Goal: Information Seeking & Learning: Learn about a topic

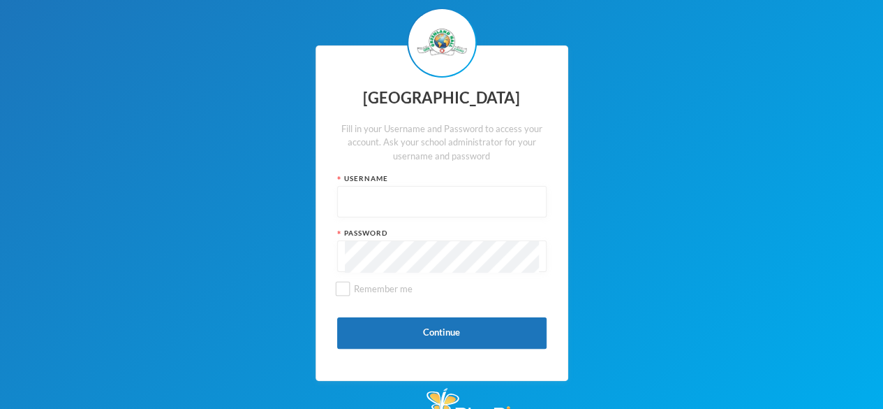
click at [369, 206] on input "text" at bounding box center [442, 201] width 194 height 31
type input "glh25c62"
click at [342, 284] on input "Remember me" at bounding box center [342, 288] width 15 height 15
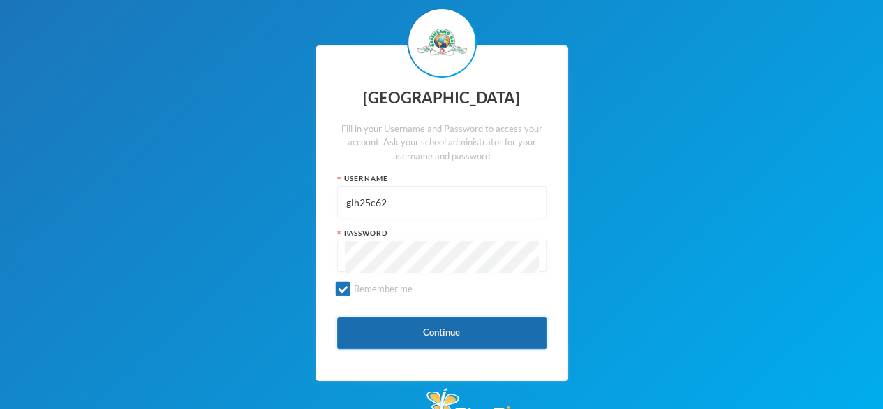
click at [413, 340] on button "Continue" at bounding box center [442, 332] width 210 height 31
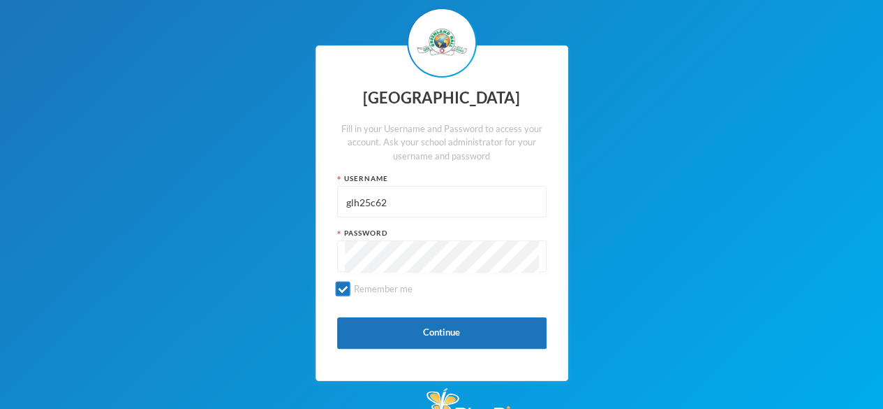
click at [345, 293] on input "Remember me" at bounding box center [342, 288] width 15 height 15
checkbox input "false"
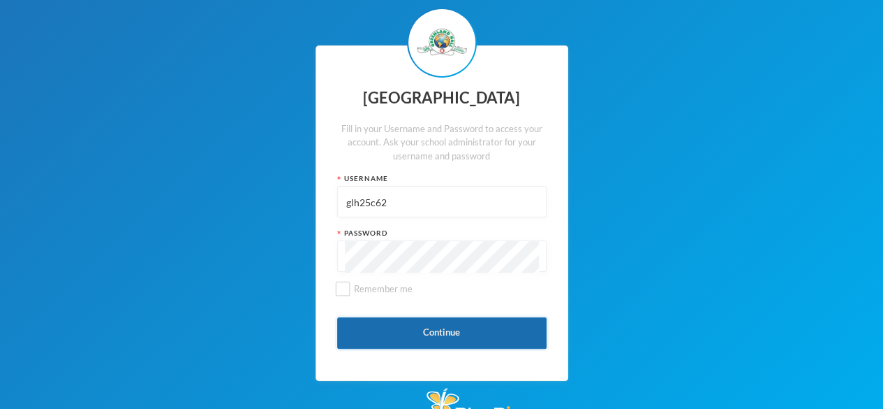
click at [473, 341] on button "Continue" at bounding box center [442, 332] width 210 height 31
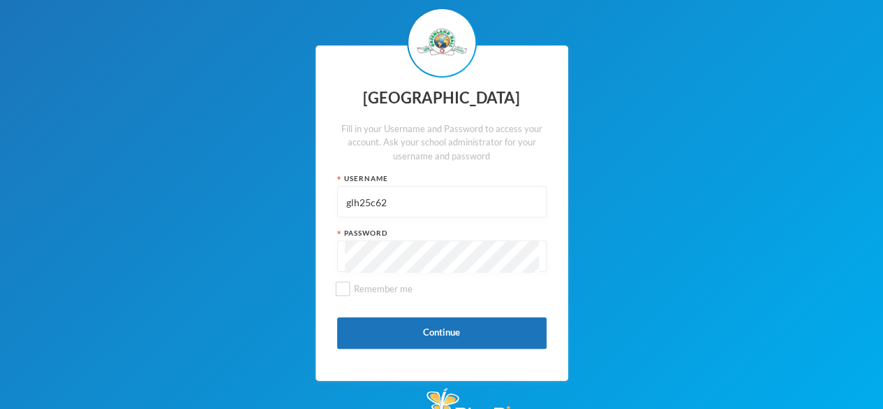
click at [404, 196] on input "glh25c62" at bounding box center [442, 201] width 194 height 31
type input "[EMAIL_ADDRESS][DOMAIN_NAME]"
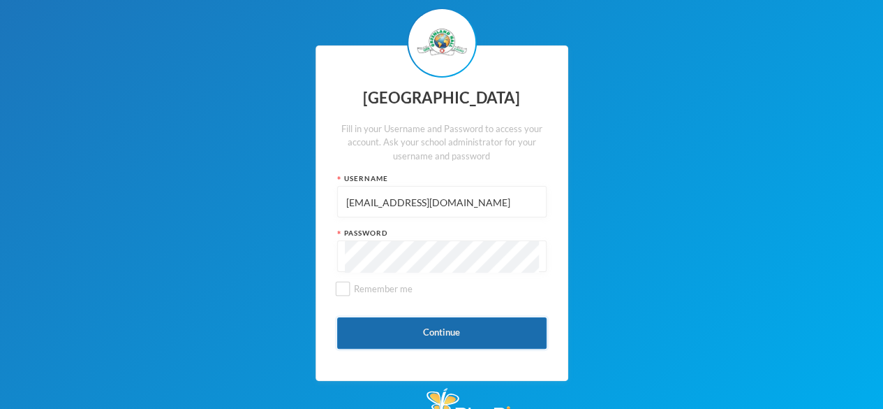
click at [457, 332] on button "Continue" at bounding box center [442, 332] width 210 height 31
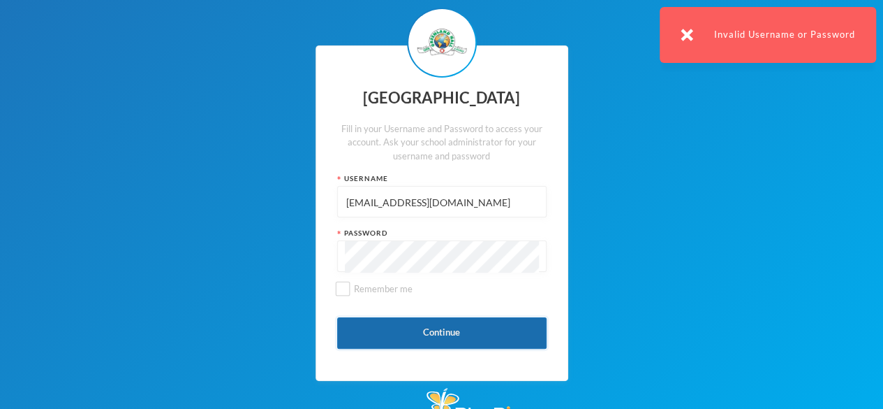
click at [453, 339] on button "Continue" at bounding box center [442, 332] width 210 height 31
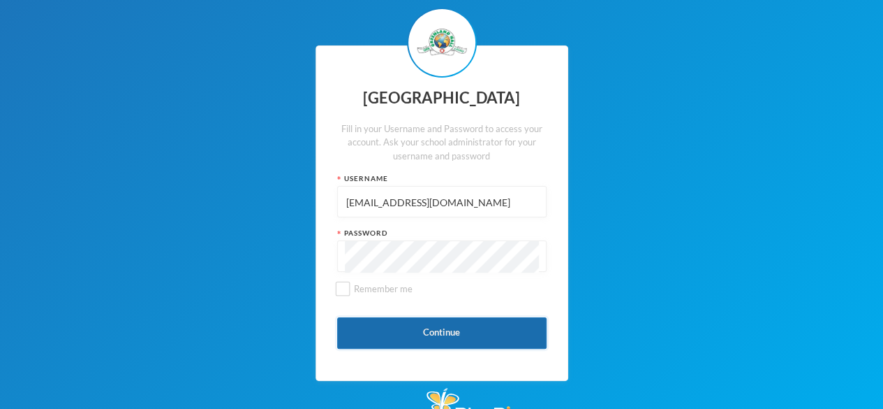
click at [433, 327] on button "Continue" at bounding box center [442, 332] width 210 height 31
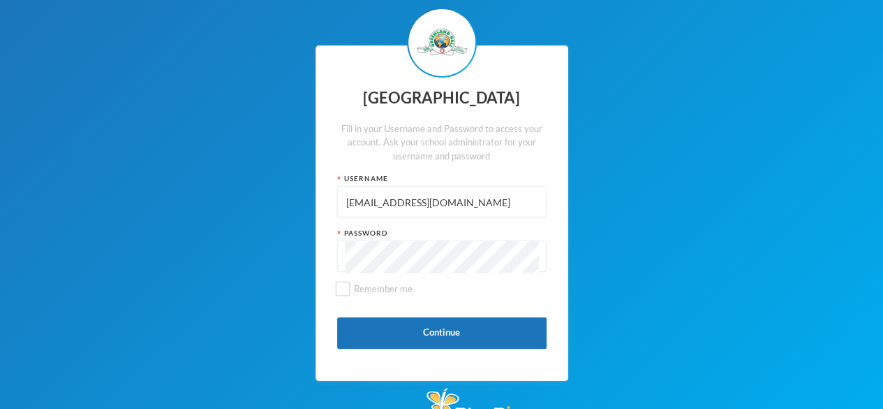
click at [0, 189] on div "Greenland Hall Fill in your Username and Password to access your account. Ask y…" at bounding box center [441, 213] width 883 height 426
click at [393, 199] on input "text" at bounding box center [442, 201] width 194 height 31
click at [401, 196] on input "glh25c62" at bounding box center [442, 201] width 194 height 31
type input "[EMAIL_ADDRESS][DOMAIN_NAME]"
click at [346, 284] on input "Remember me" at bounding box center [342, 288] width 15 height 15
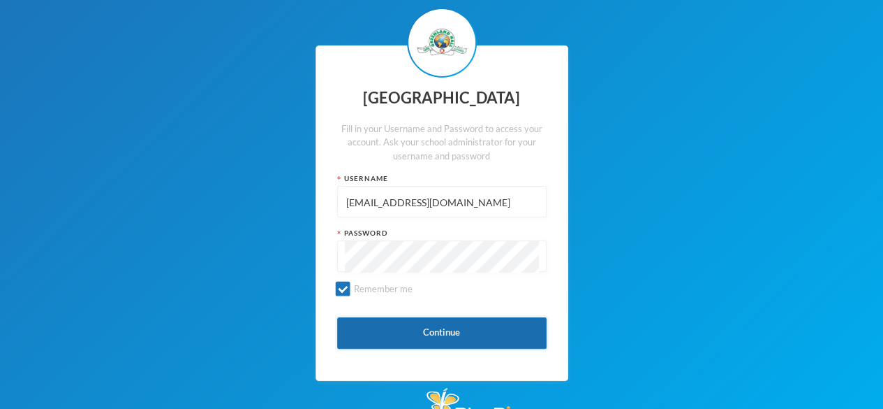
click at [471, 333] on button "Continue" at bounding box center [442, 332] width 210 height 31
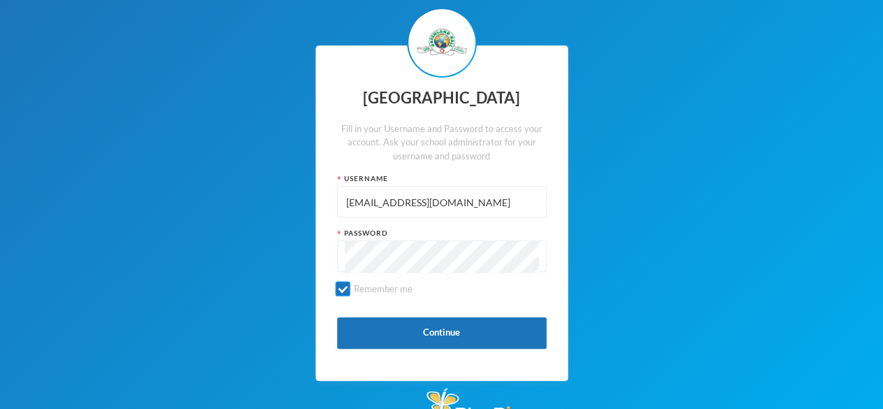
click at [342, 288] on input "Remember me" at bounding box center [342, 288] width 15 height 15
checkbox input "false"
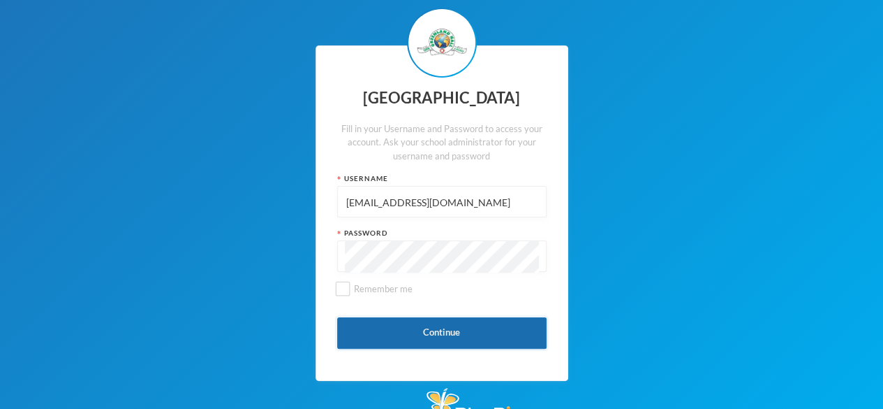
click at [425, 335] on button "Continue" at bounding box center [442, 332] width 210 height 31
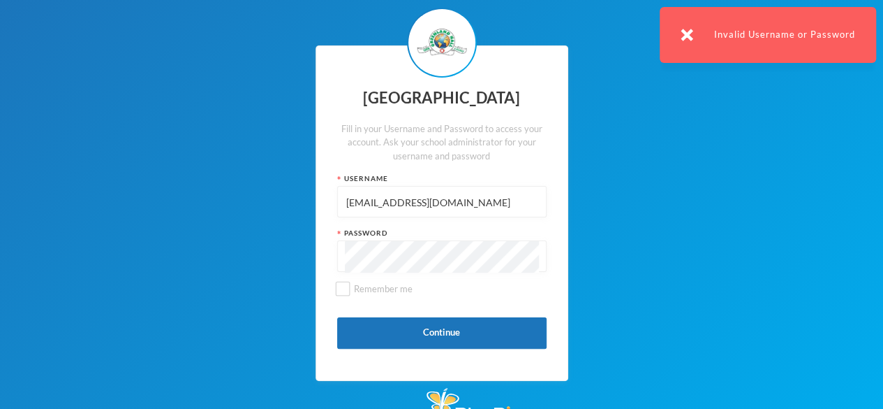
click at [497, 202] on input "[EMAIL_ADDRESS][DOMAIN_NAME]" at bounding box center [442, 201] width 194 height 31
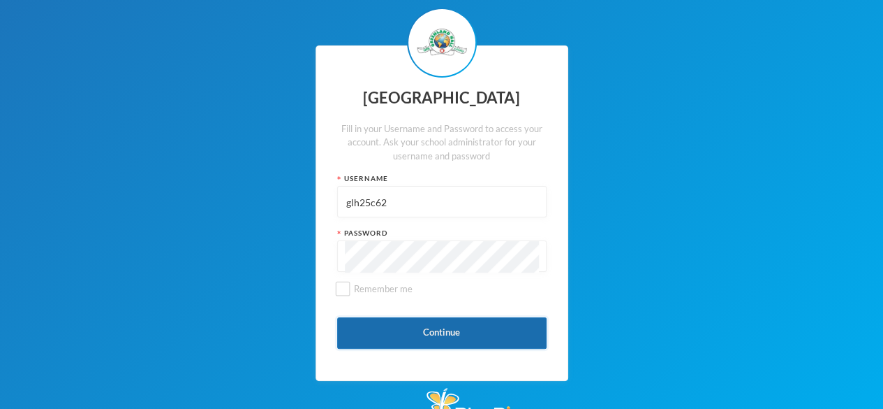
type input "glh25c62"
click at [491, 333] on button "Continue" at bounding box center [442, 332] width 210 height 31
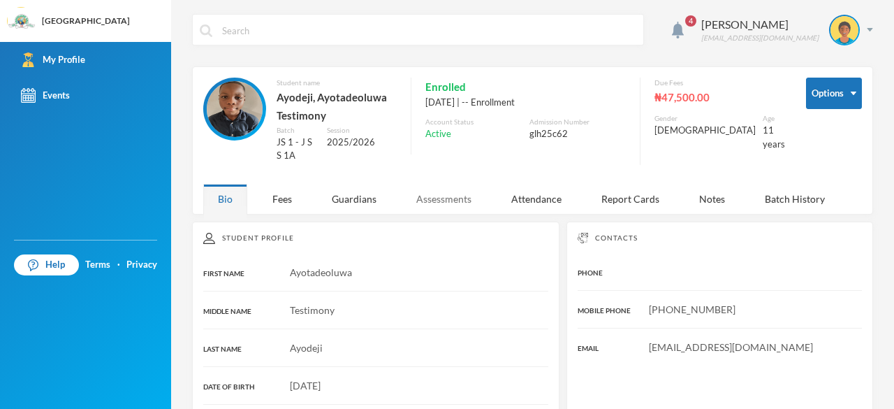
click at [450, 194] on div "Assessments" at bounding box center [444, 199] width 84 height 30
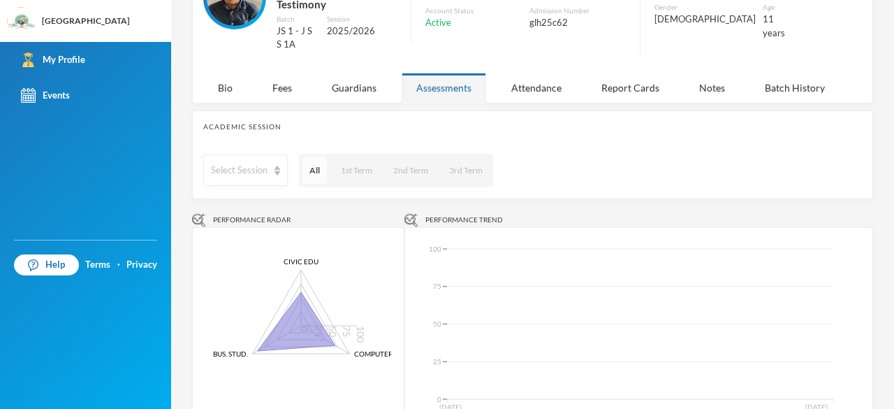
scroll to position [112, 0]
click at [350, 177] on button "1st Term" at bounding box center [356, 169] width 45 height 27
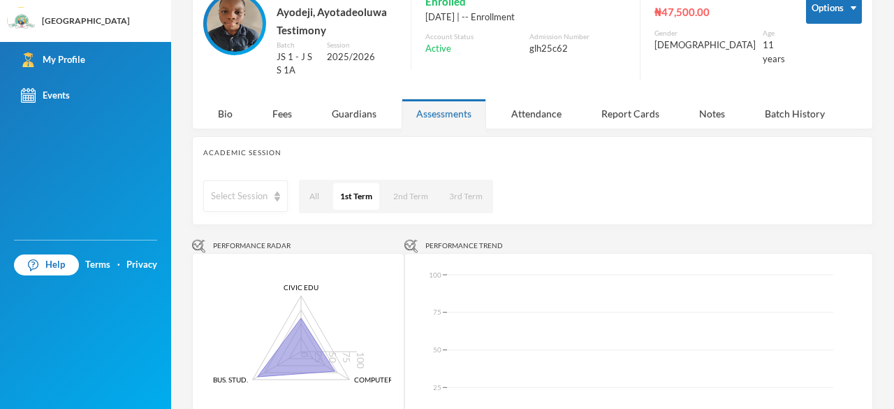
scroll to position [84, 0]
click at [543, 115] on div "Attendance" at bounding box center [537, 115] width 80 height 30
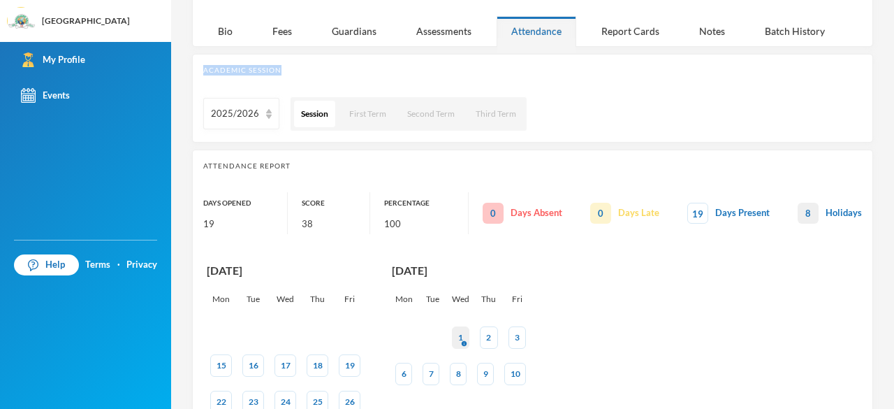
scroll to position [0, 0]
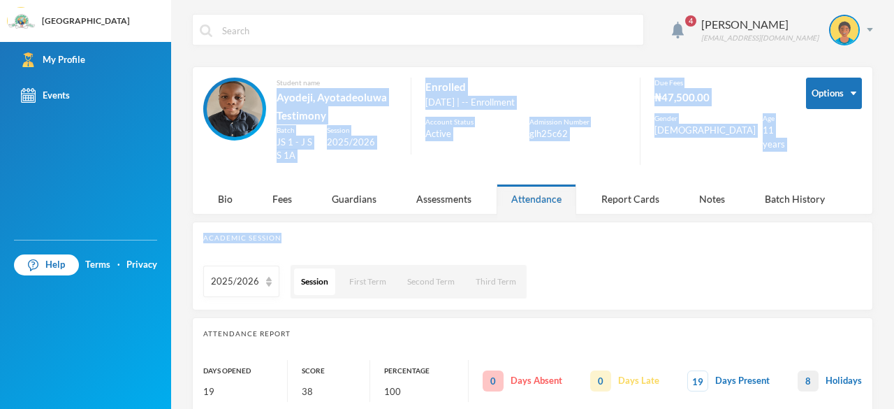
drag, startPoint x: 471, startPoint y: 69, endPoint x: 309, endPoint y: 101, distance: 165.0
click at [309, 101] on div "4 [PERSON_NAME] [EMAIL_ADDRESS][DOMAIN_NAME] Options Student name [PERSON_NAME]…" at bounding box center [532, 204] width 723 height 409
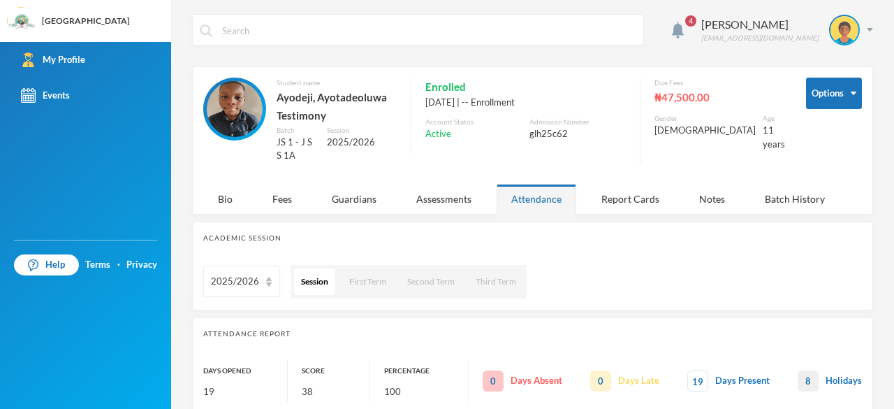
click at [111, 146] on div "My Profile Events" at bounding box center [85, 141] width 171 height 198
click at [675, 27] on img at bounding box center [678, 30] width 12 height 17
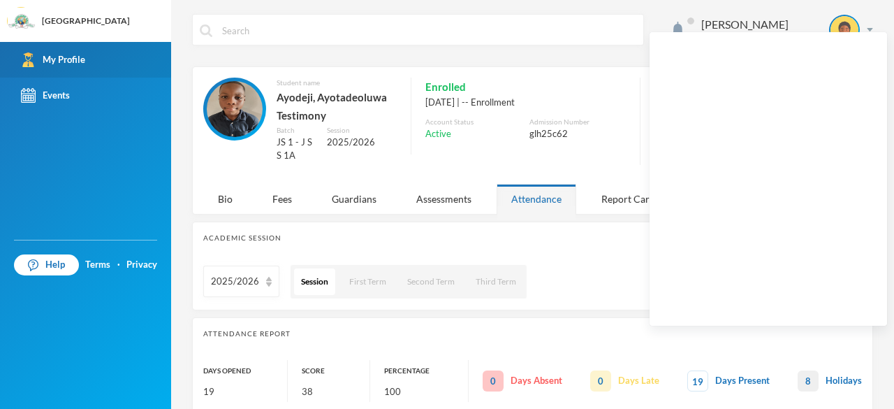
click at [54, 55] on div "My Profile" at bounding box center [53, 59] width 64 height 15
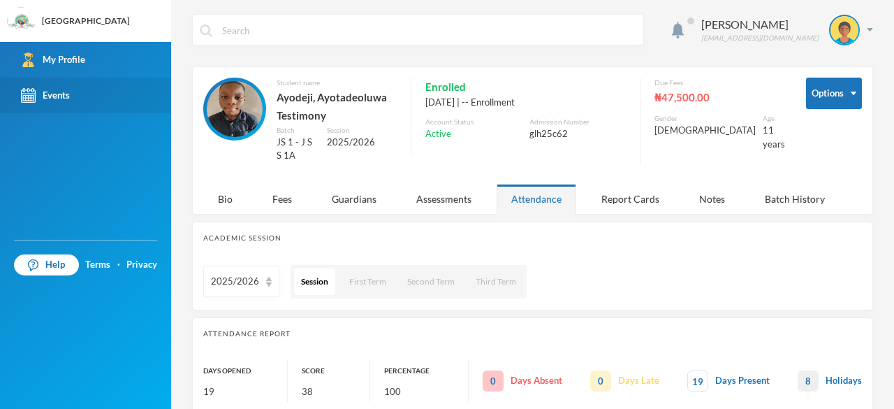
click at [35, 94] on img at bounding box center [28, 95] width 15 height 15
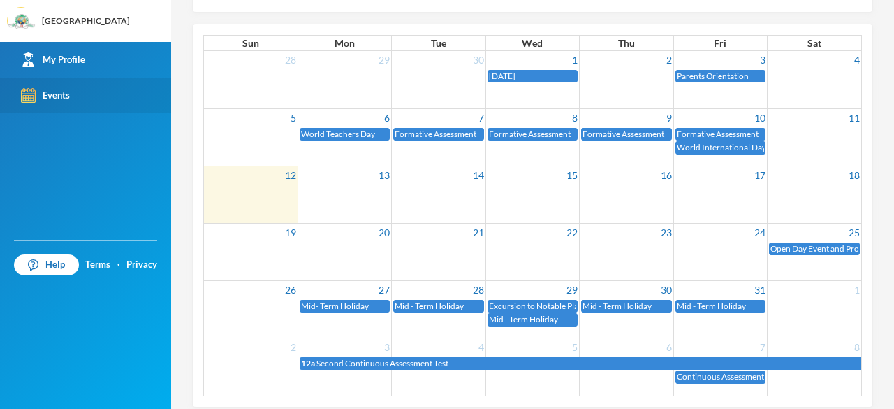
scroll to position [170, 0]
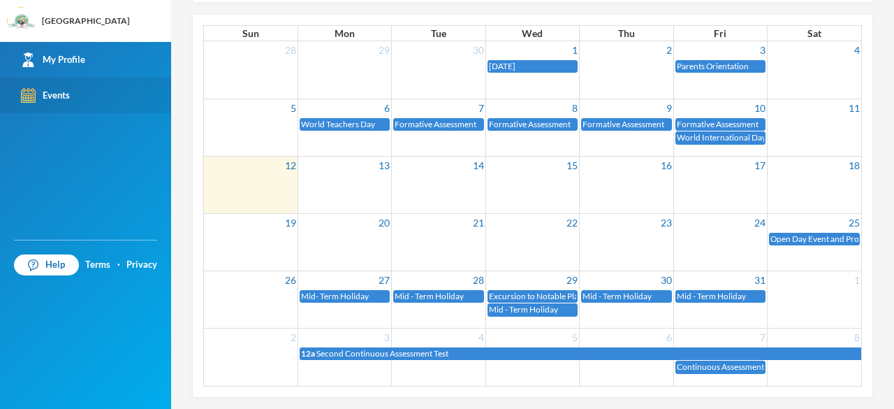
click at [524, 297] on span "Excursion to Notable Places" at bounding box center [539, 296] width 101 height 10
